Goal: Information Seeking & Learning: Learn about a topic

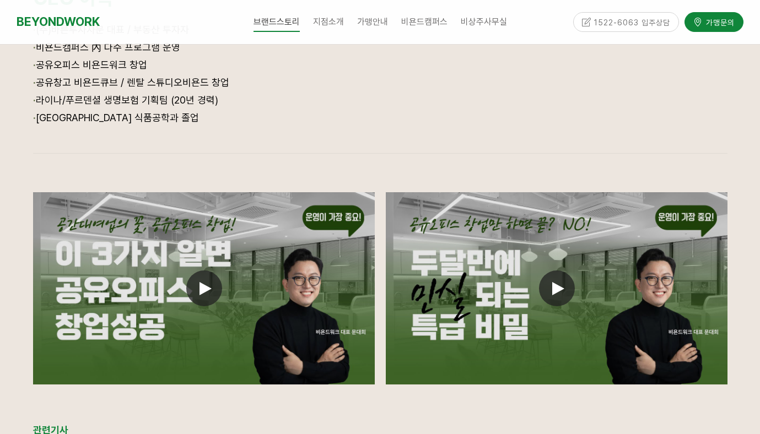
scroll to position [775, 0]
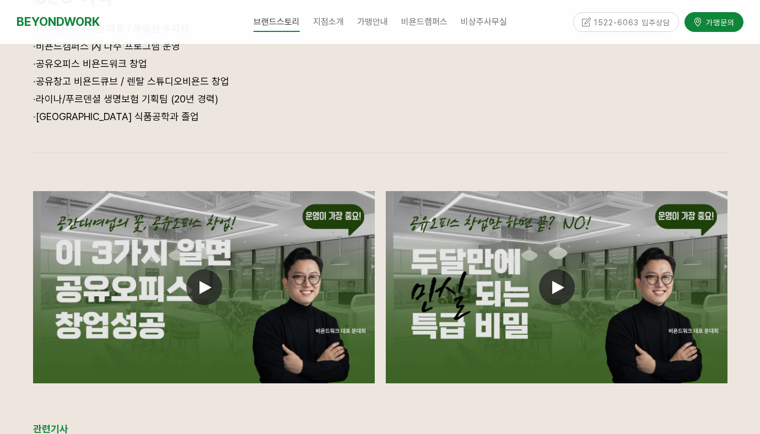
click at [203, 282] on icon at bounding box center [206, 287] width 12 height 13
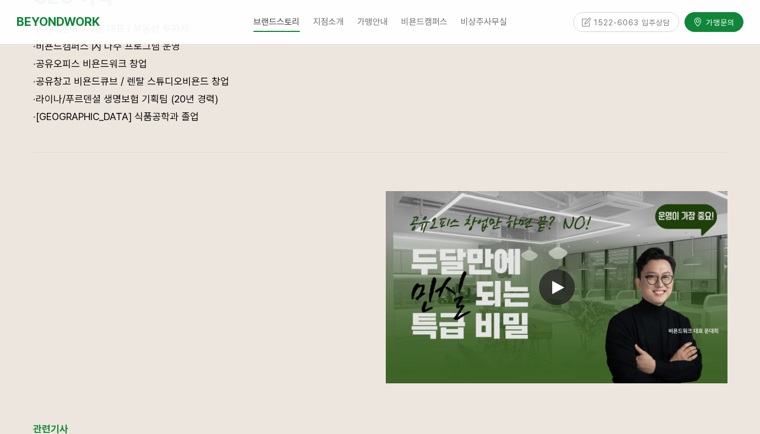
click at [359, 170] on div at bounding box center [380, 172] width 694 height 17
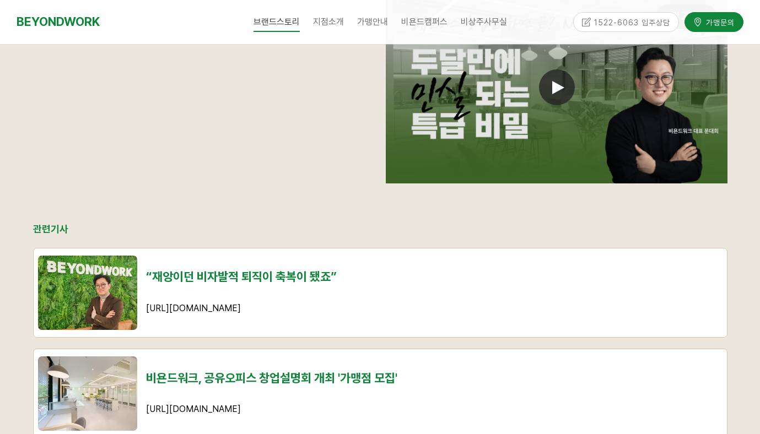
scroll to position [976, 0]
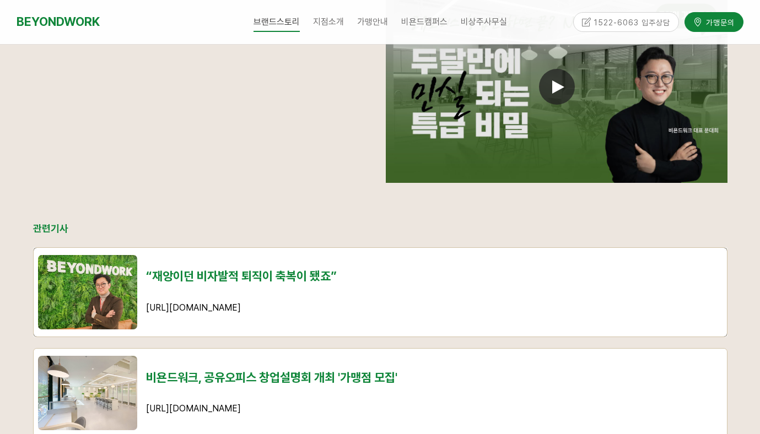
click at [176, 278] on span "“재앙이던 비자발적 퇴직이 축복이 됐죠”" at bounding box center [241, 276] width 191 height 14
click at [76, 22] on link "BEYONDWORK" at bounding box center [58, 22] width 83 height 20
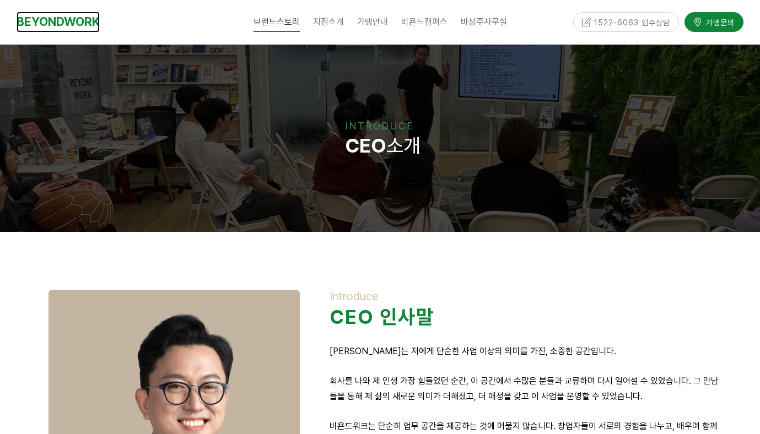
click at [79, 24] on link "BEYONDWORK" at bounding box center [58, 22] width 83 height 20
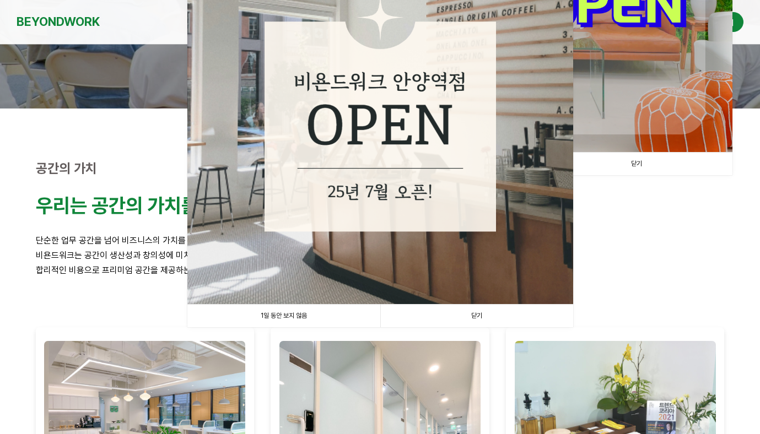
scroll to position [238, 0]
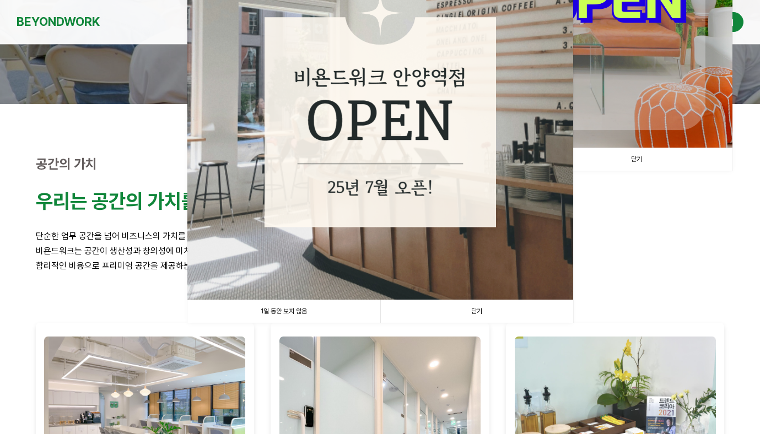
click at [455, 306] on link "닫기" at bounding box center [476, 311] width 193 height 23
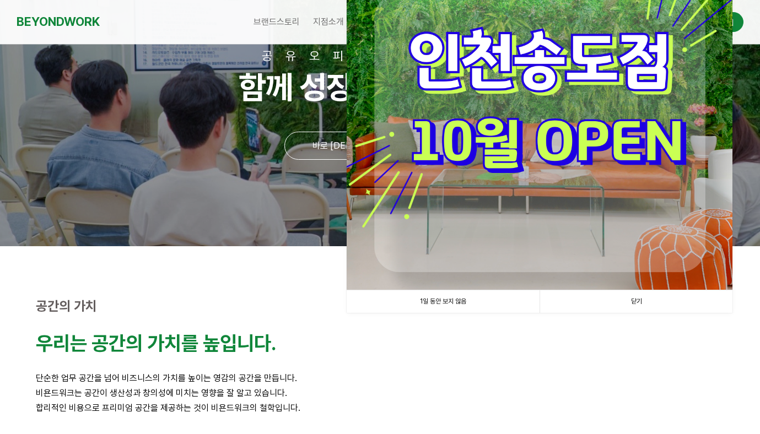
scroll to position [95, 0]
click at [606, 301] on link "닫기" at bounding box center [636, 302] width 193 height 23
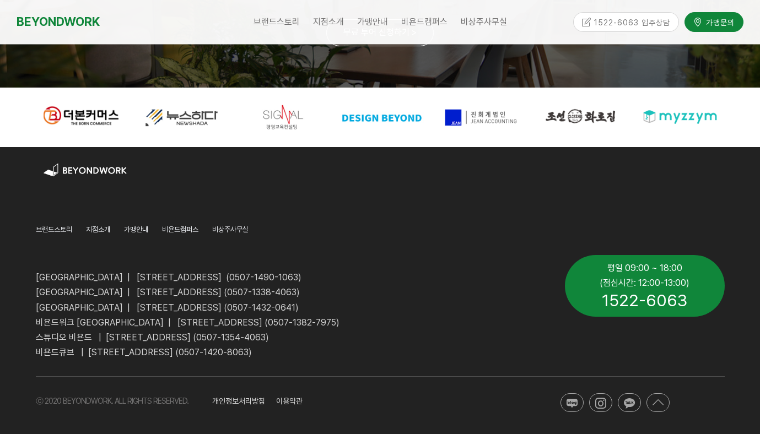
scroll to position [2742, 0]
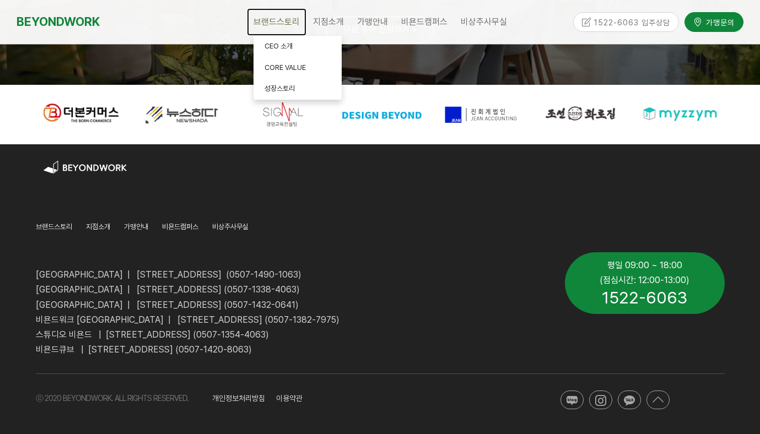
click at [267, 25] on span "브랜드스토리" at bounding box center [277, 22] width 46 height 10
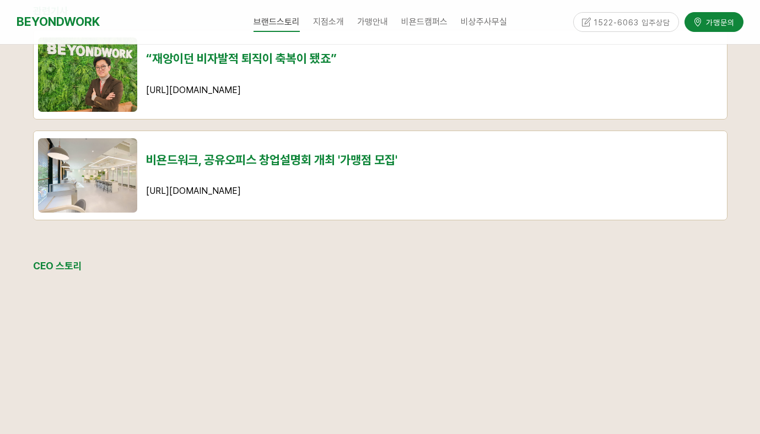
scroll to position [1194, 0]
click at [354, 157] on span "비욘드워크, 공유오피스 창업설명회 개최 '가맹점 모집'" at bounding box center [271, 159] width 251 height 14
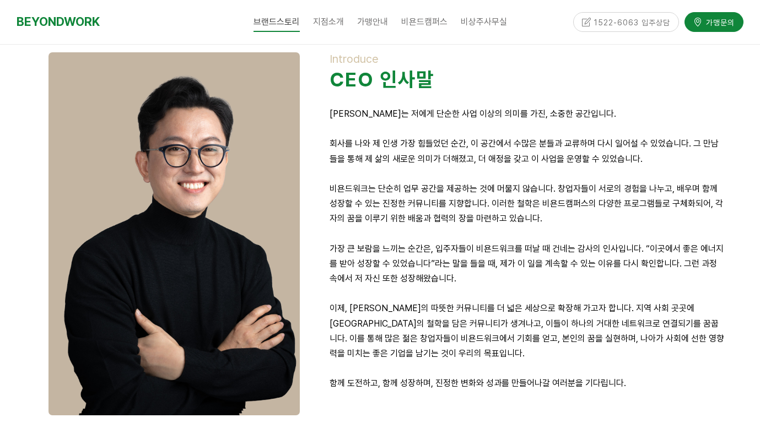
scroll to position [135, 0]
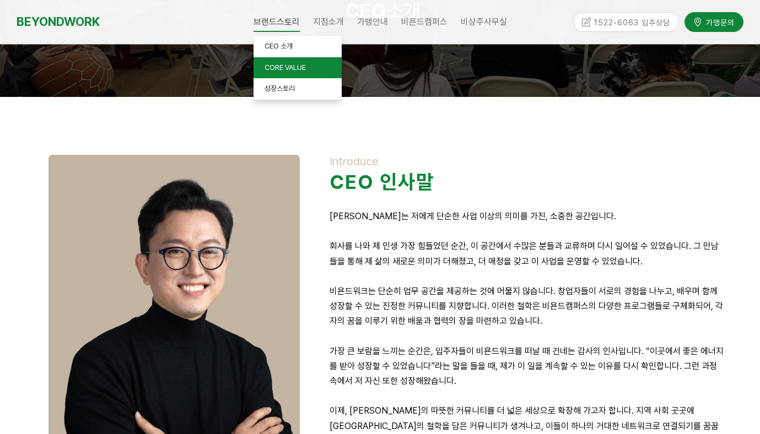
click at [301, 67] on span "CORE VALUE" at bounding box center [285, 67] width 41 height 8
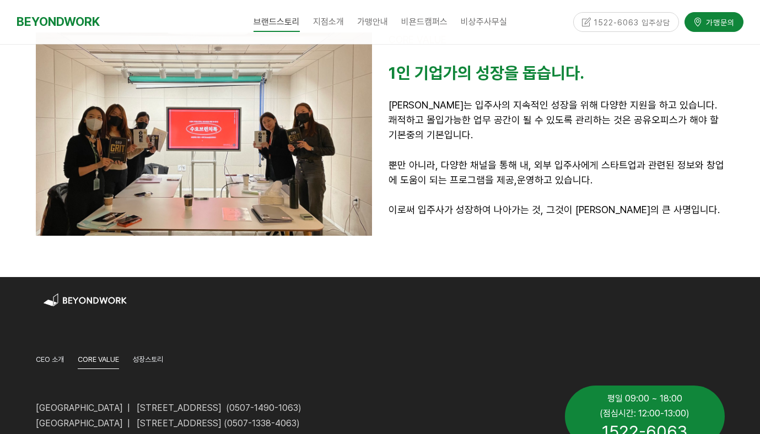
scroll to position [1069, 0]
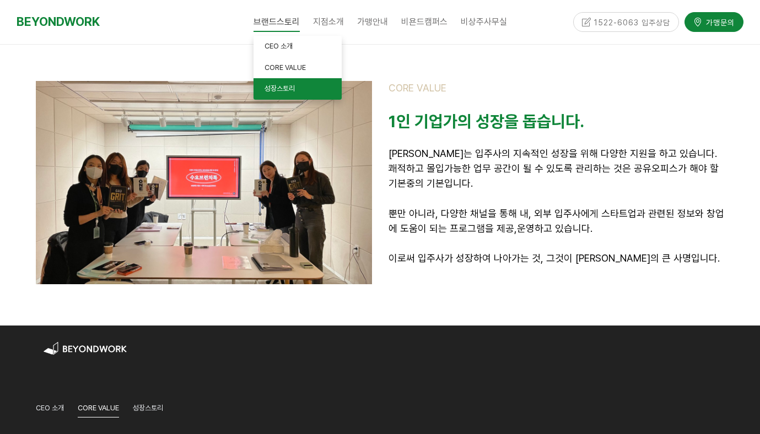
click at [290, 91] on span "성장스토리" at bounding box center [280, 88] width 30 height 8
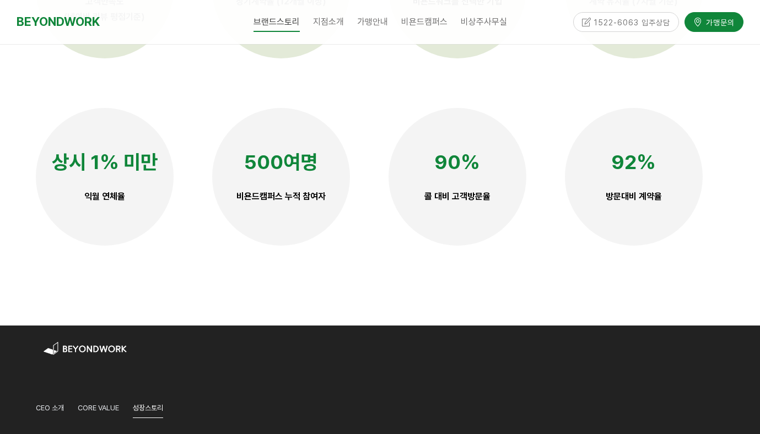
scroll to position [2707, 0]
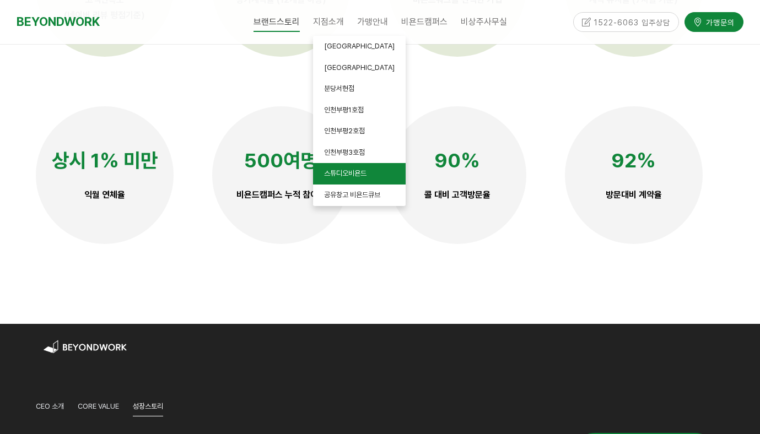
click at [364, 179] on link "스튜디오비욘드" at bounding box center [359, 173] width 93 height 21
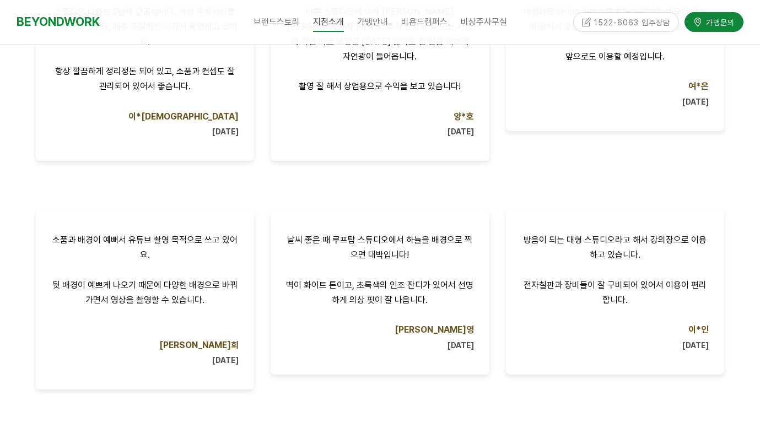
scroll to position [837, 0]
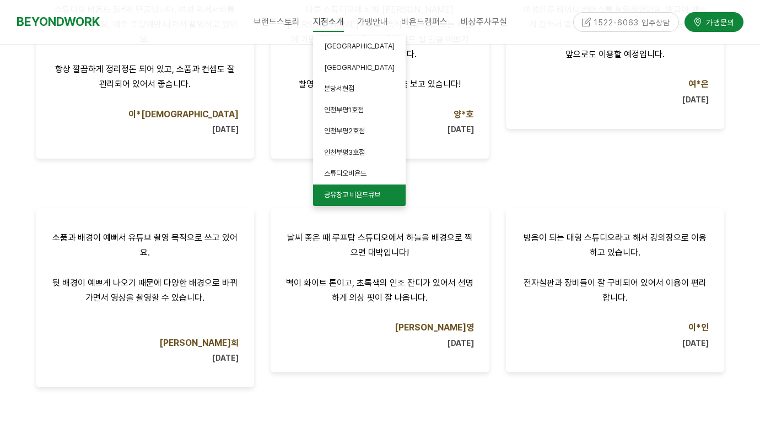
click at [371, 197] on span "공유창고 비욘드큐브" at bounding box center [352, 195] width 56 height 8
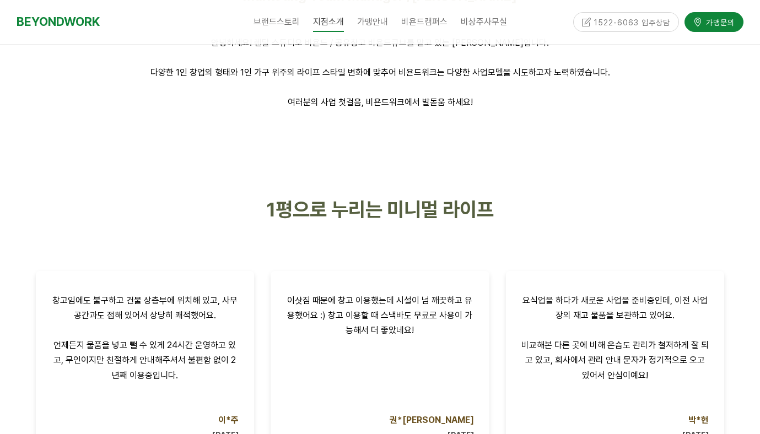
scroll to position [573, 0]
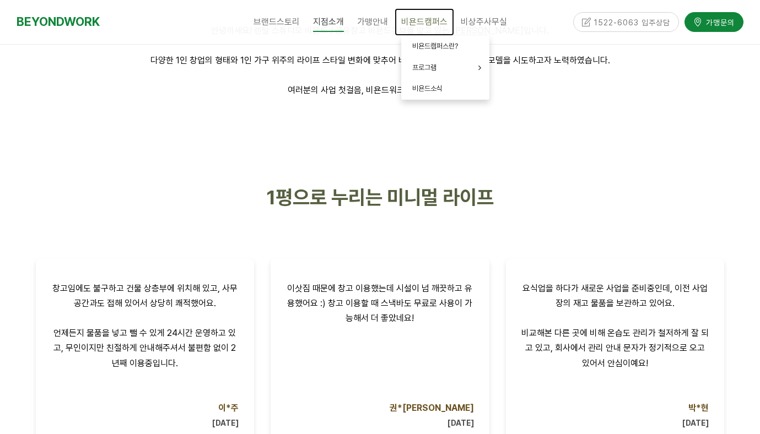
click at [425, 20] on span "비욘드캠퍼스" at bounding box center [424, 22] width 46 height 10
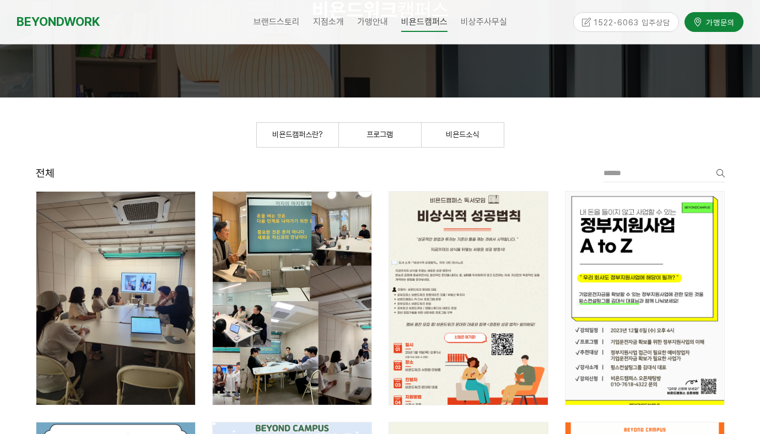
scroll to position [138, 0]
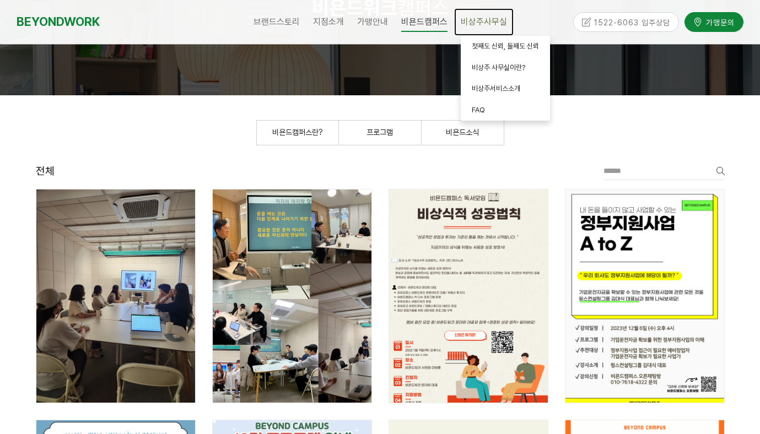
click at [477, 19] on span "비상주사무실" at bounding box center [484, 22] width 46 height 10
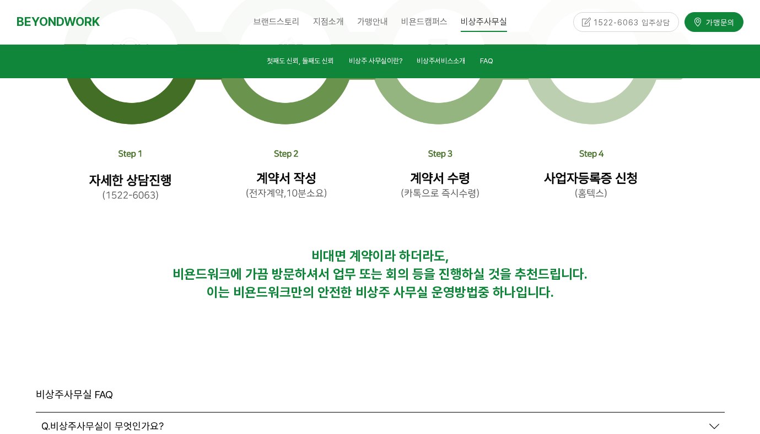
scroll to position [3602, 0]
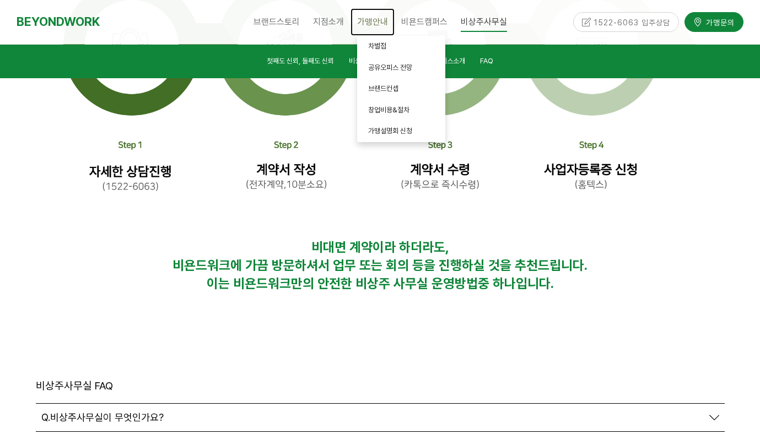
click at [375, 21] on span "가맹안내" at bounding box center [372, 22] width 31 height 10
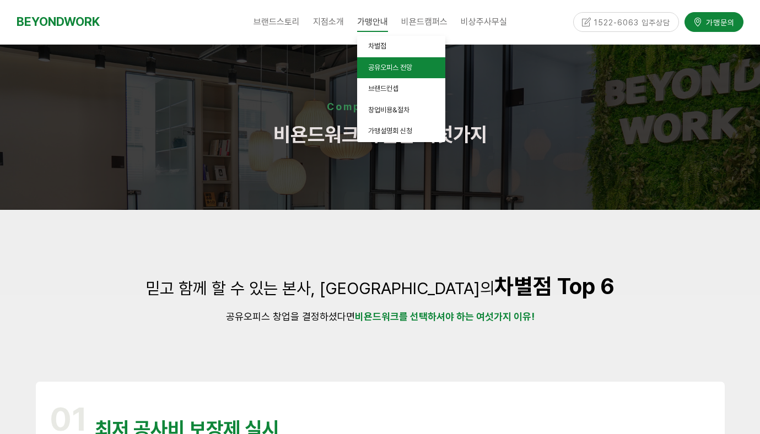
click at [402, 66] on span "공유오피스 전망" at bounding box center [390, 67] width 44 height 8
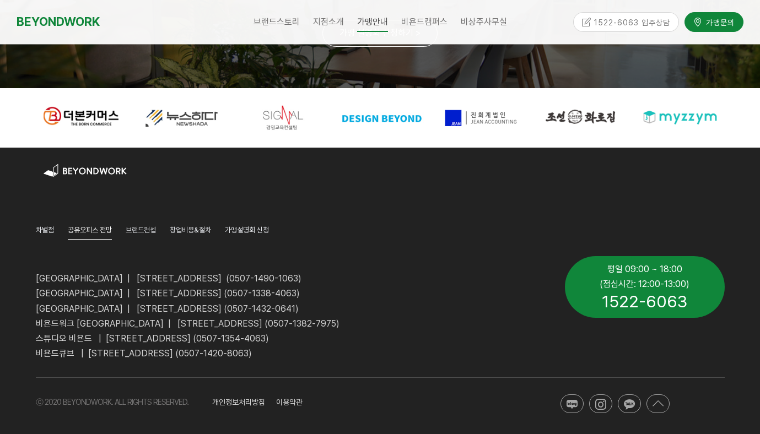
scroll to position [2100, 0]
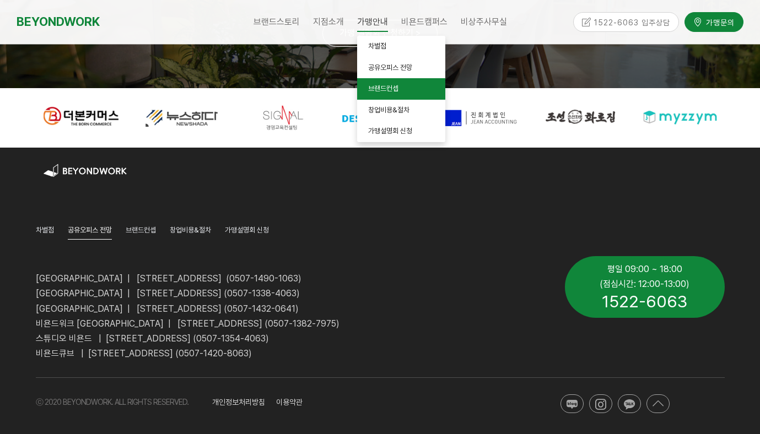
click at [397, 95] on link "브랜드컨셉" at bounding box center [401, 88] width 88 height 21
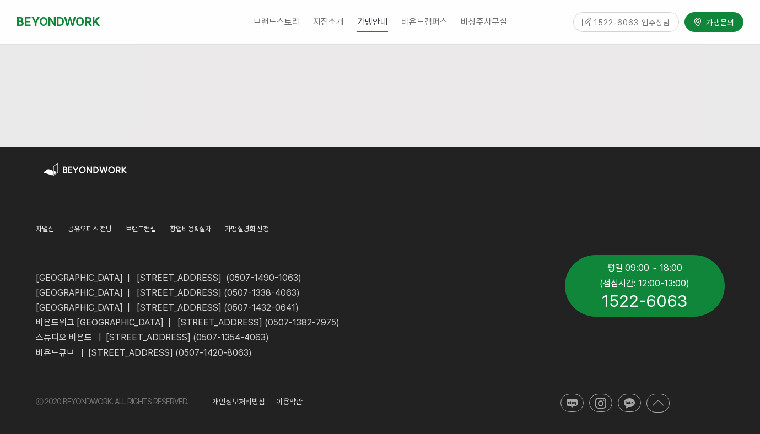
scroll to position [872, 0]
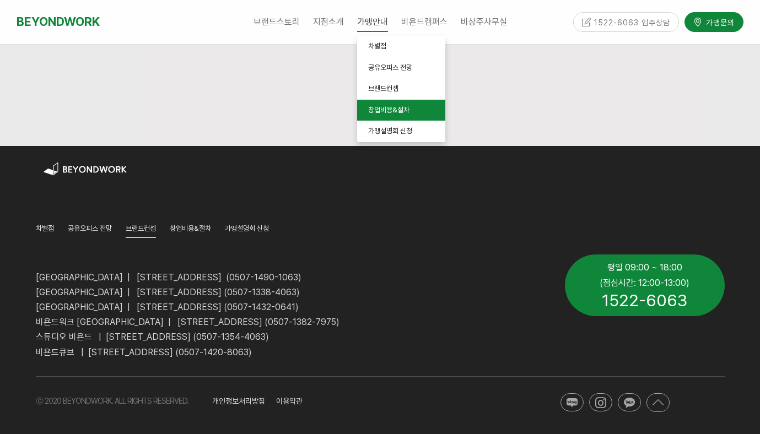
click at [390, 112] on span "창업비용&절차" at bounding box center [388, 110] width 41 height 8
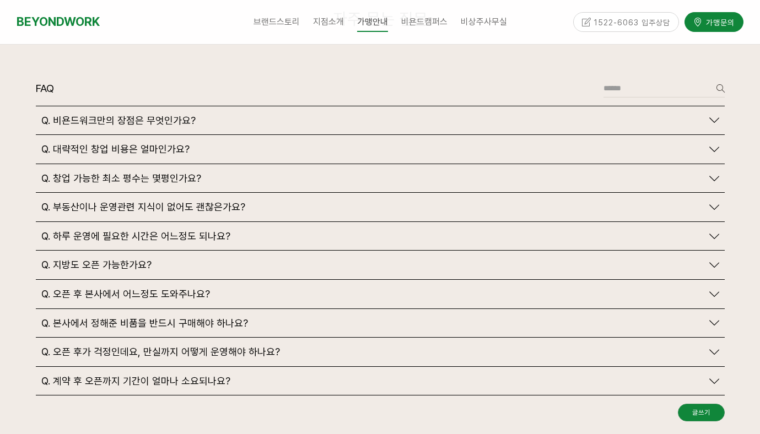
scroll to position [2594, 0]
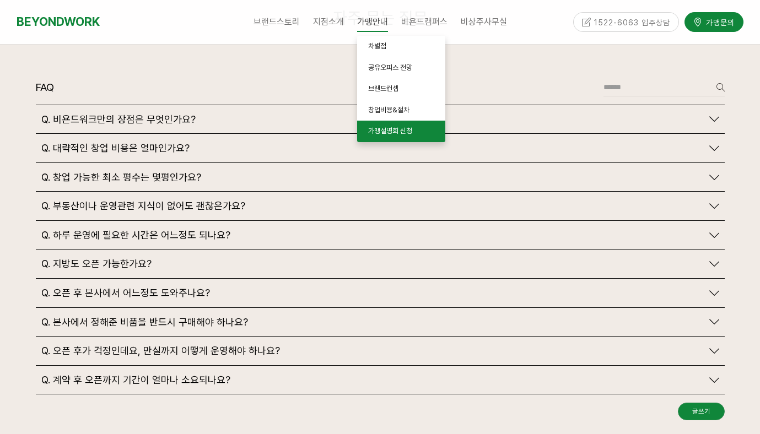
click at [410, 135] on span "가맹설명회 신청" at bounding box center [390, 131] width 44 height 8
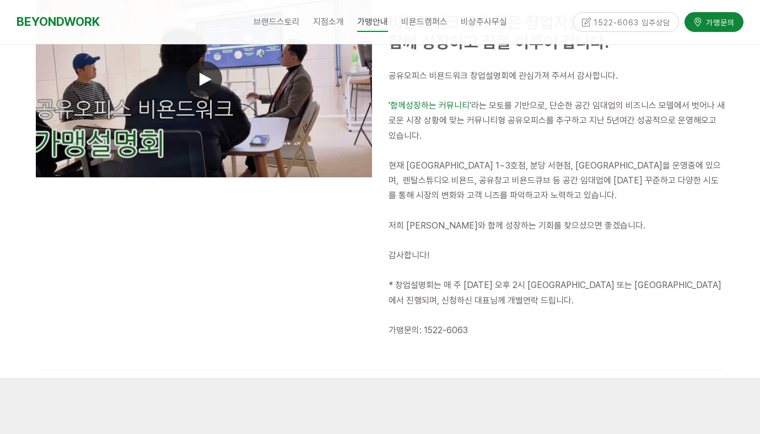
scroll to position [332, 0]
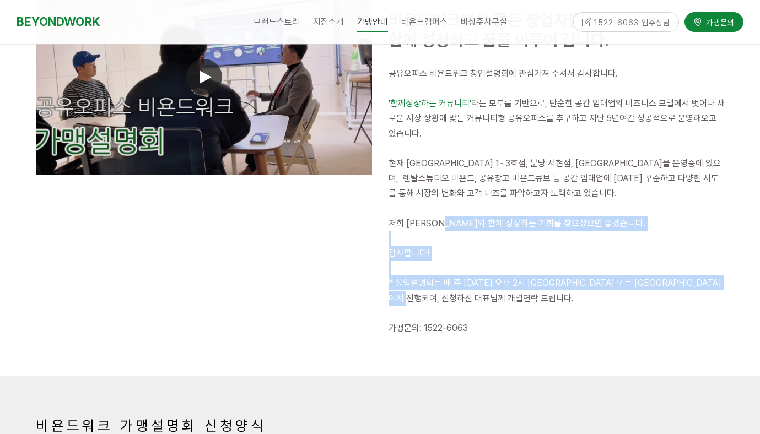
drag, startPoint x: 457, startPoint y: 225, endPoint x: 538, endPoint y: 297, distance: 108.6
click at [538, 297] on div "공유오피스 비욘드워크 창업설명회에 관심가져 주셔서 감사합니다. '함께성장하는 커뮤니티' 라는 모토를 기반으로, 단순한 공간 임대업의 비즈니스 …" at bounding box center [557, 208] width 336 height 285
click at [539, 305] on p "* 창업설명회는 매 주 [DATE] 오후 2시 [GEOGRAPHIC_DATA] 또는 [GEOGRAPHIC_DATA]에서 진행되며, 신청하신 대…" at bounding box center [557, 291] width 336 height 30
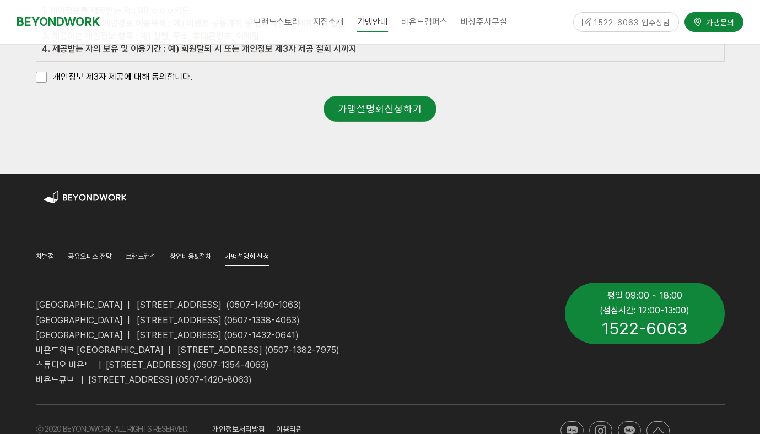
scroll to position [1429, 0]
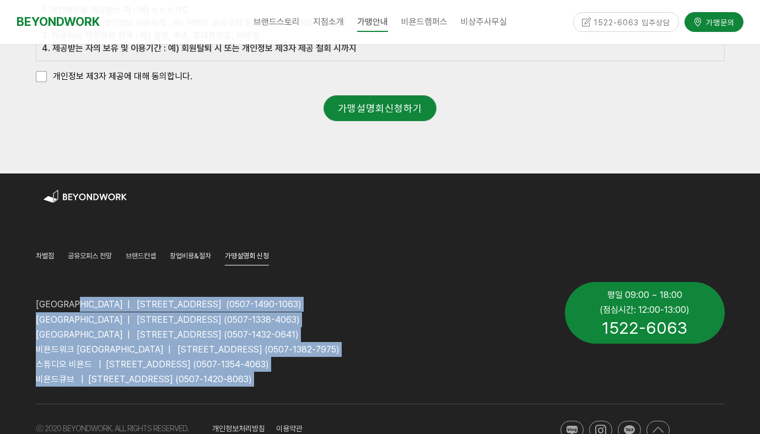
drag, startPoint x: 91, startPoint y: 306, endPoint x: 365, endPoint y: 392, distance: 286.6
click at [365, 392] on div "[GEOGRAPHIC_DATA] | [STREET_ADDRESS] (0507-1490-1063) [GEOGRAPHIC_DATA] | [STRE…" at bounding box center [292, 334] width 529 height 121
click at [434, 386] on p "비욘드큐브 | [STREET_ADDRESS] (0507-1420-8063)" at bounding box center [292, 379] width 513 height 15
